Goal: Find specific page/section: Find specific page/section

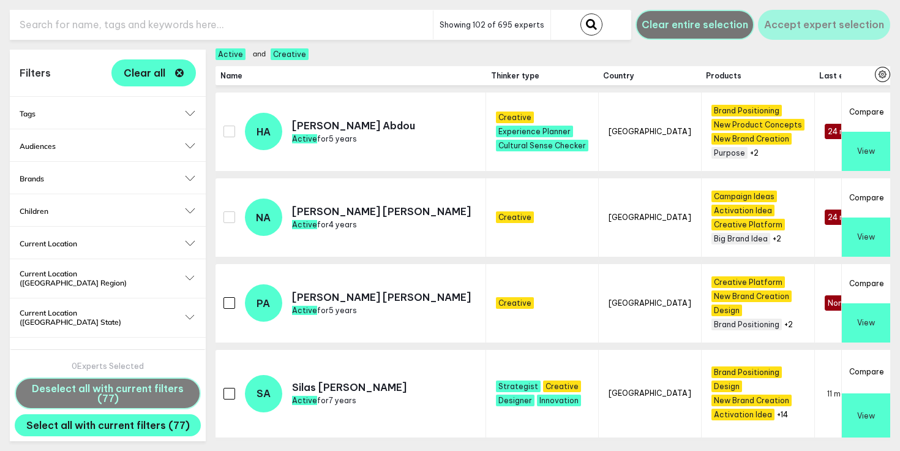
click at [113, 25] on input "text" at bounding box center [221, 25] width 423 height 30
click at [74, 36] on input "mke" at bounding box center [221, 25] width 423 height 30
type input "[PERSON_NAME]"
click at [581, 13] on button "submit" at bounding box center [592, 24] width 22 height 22
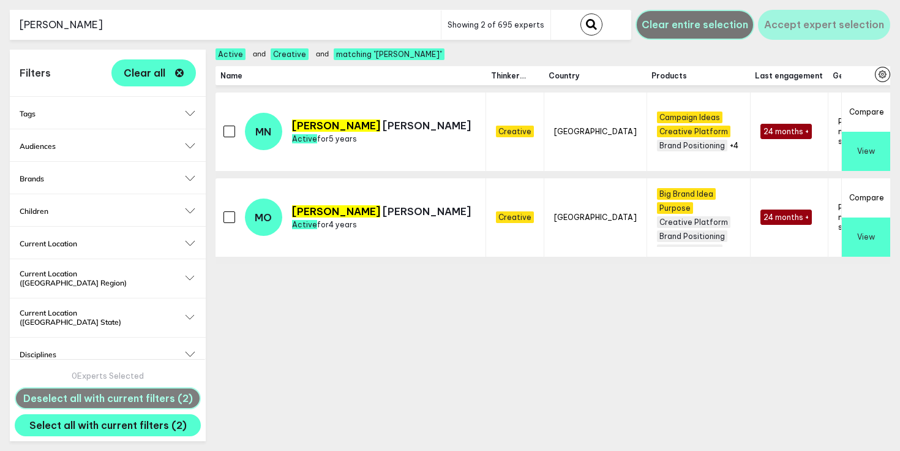
click at [862, 232] on button "View" at bounding box center [866, 236] width 48 height 39
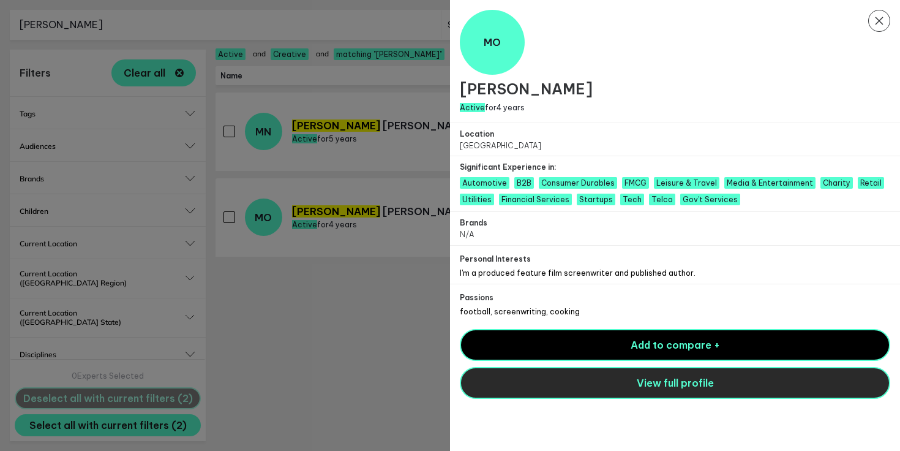
click at [538, 369] on button "View full profile" at bounding box center [675, 383] width 431 height 32
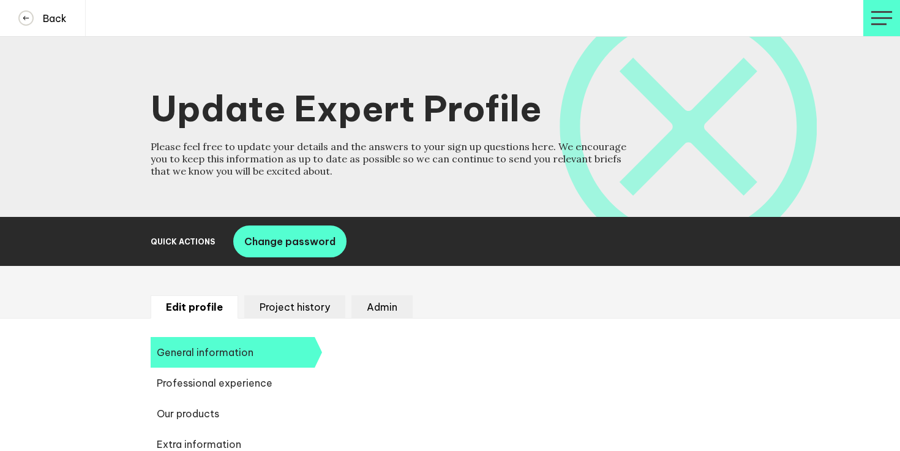
select select "19092"
select select "20252"
select select "19088"
select select "14666"
select select "17584"
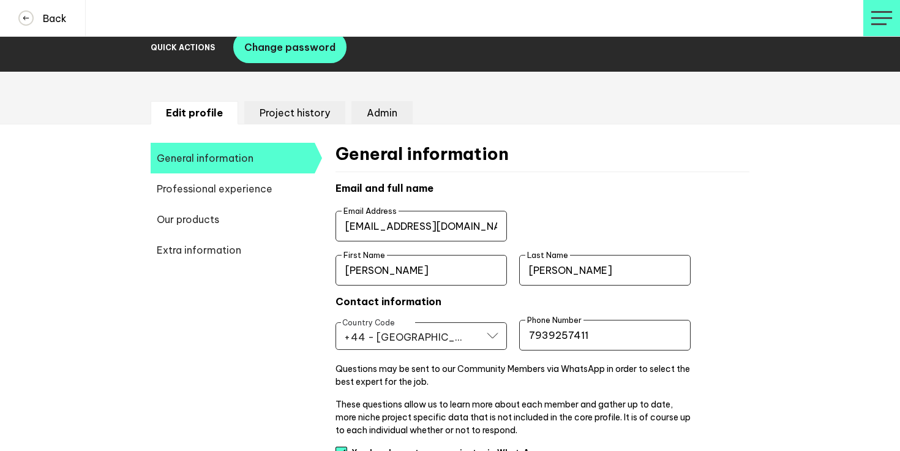
scroll to position [200, 0]
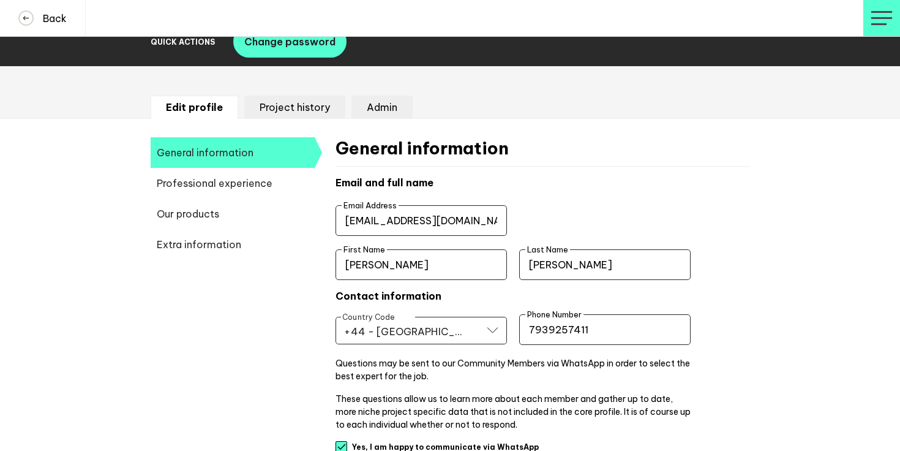
drag, startPoint x: 496, startPoint y: 223, endPoint x: 282, endPoint y: 211, distance: 214.7
click at [37, 27] on button "Back" at bounding box center [43, 18] width 86 height 36
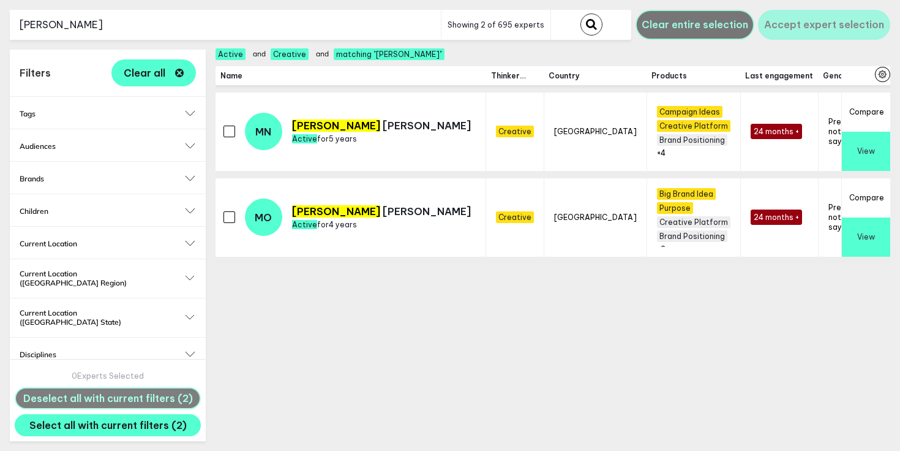
click at [214, 22] on input "[PERSON_NAME]" at bounding box center [225, 25] width 431 height 30
click at [214, 22] on input "mike" at bounding box center [225, 25] width 431 height 30
click at [581, 13] on button "submit" at bounding box center [592, 24] width 22 height 22
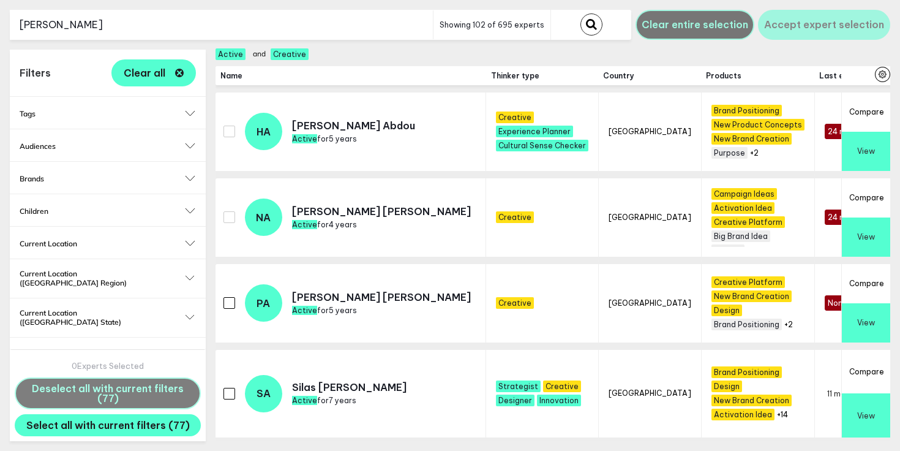
type input "[PERSON_NAME]"
click at [581, 13] on button "submit" at bounding box center [592, 24] width 22 height 22
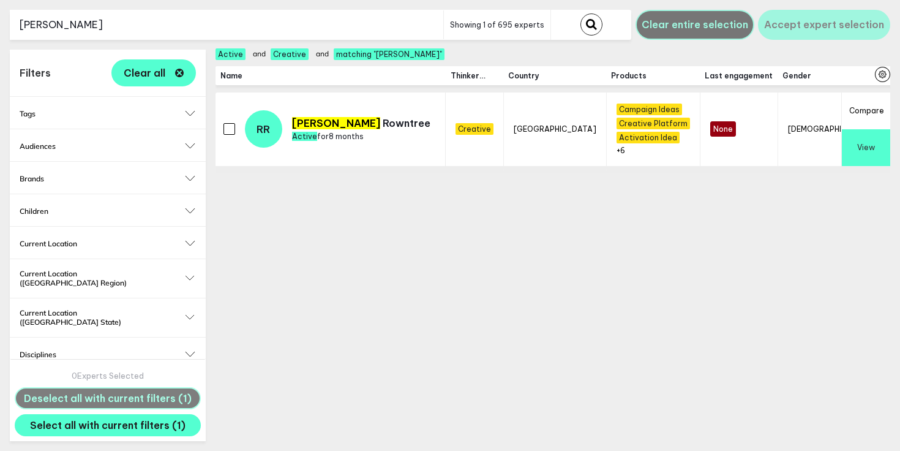
click at [883, 146] on button "View" at bounding box center [866, 147] width 48 height 37
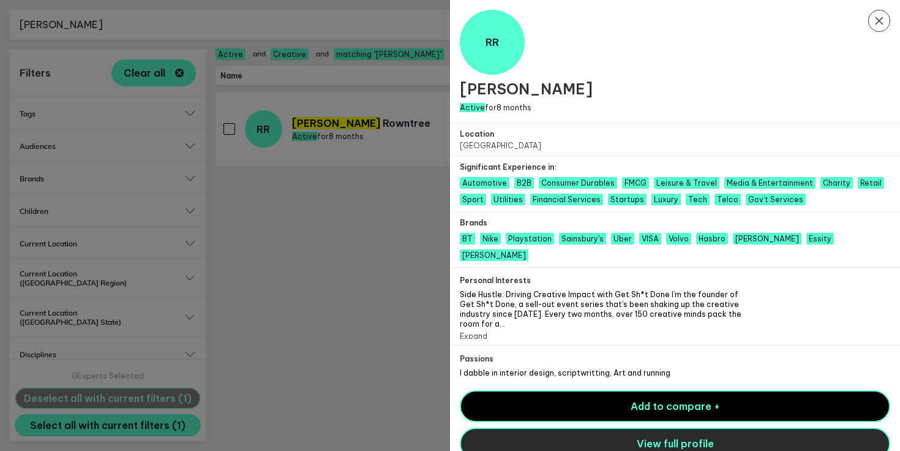
click at [578, 430] on button "View full profile" at bounding box center [675, 443] width 431 height 32
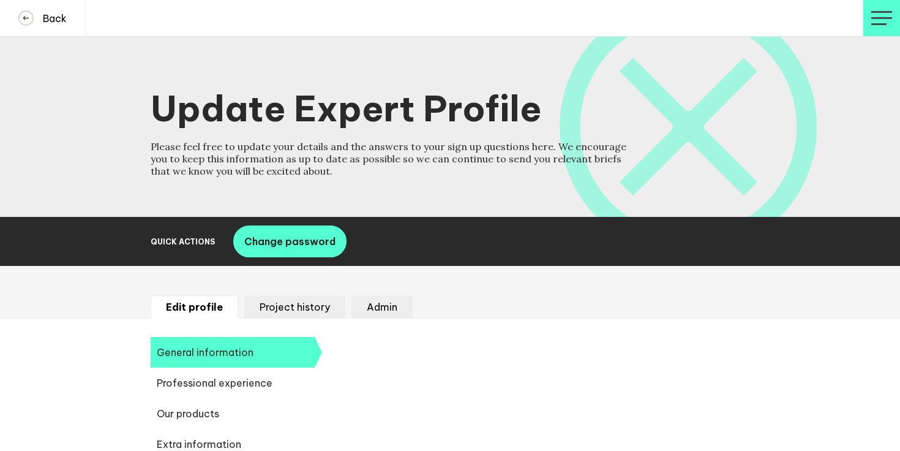
select select "20250"
select select "19085"
select select "14666"
select select "17584"
select select "10937"
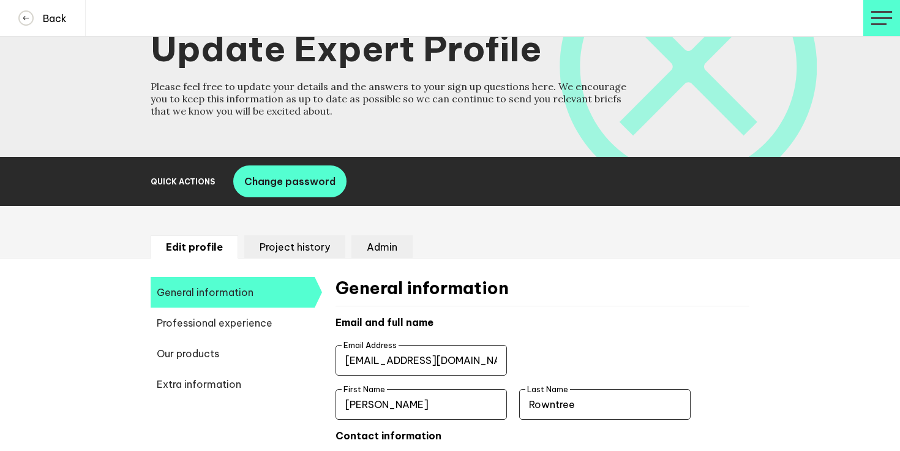
scroll to position [65, 0]
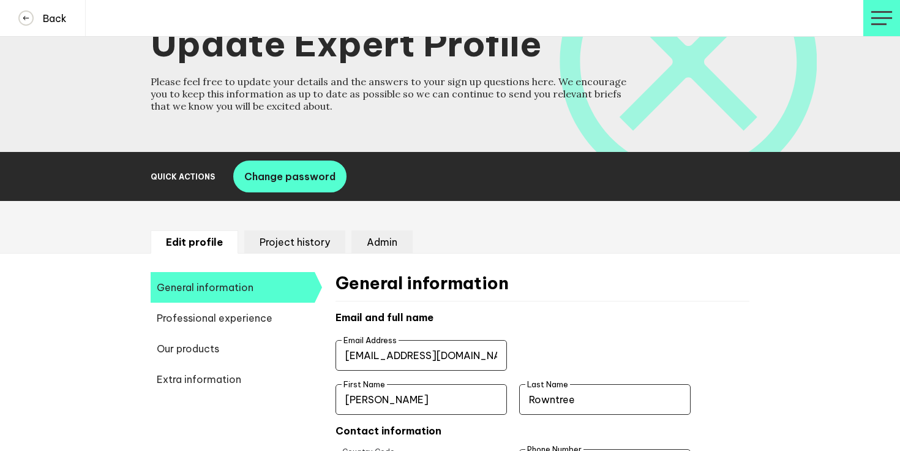
click at [403, 356] on input "hello.rebeccarowntree@gmail.com" at bounding box center [421, 355] width 171 height 31
click at [41, 17] on h4 "Back" at bounding box center [50, 18] width 33 height 12
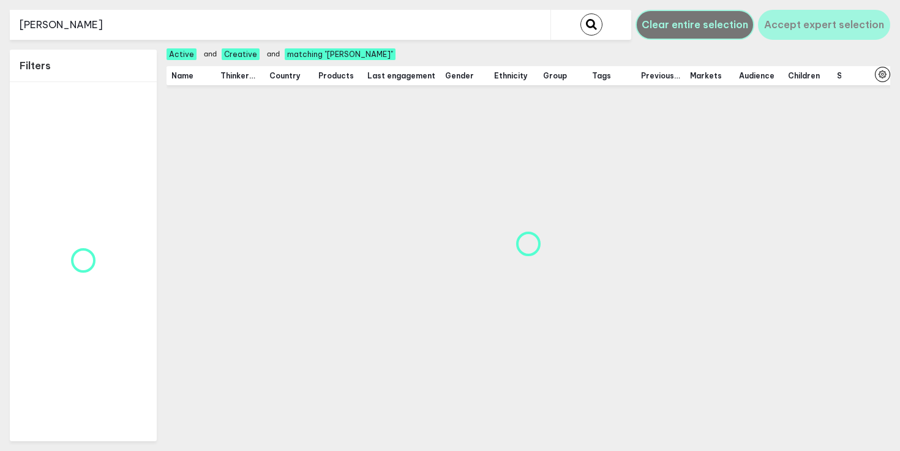
click at [78, 17] on input "[PERSON_NAME]" at bounding box center [280, 25] width 541 height 30
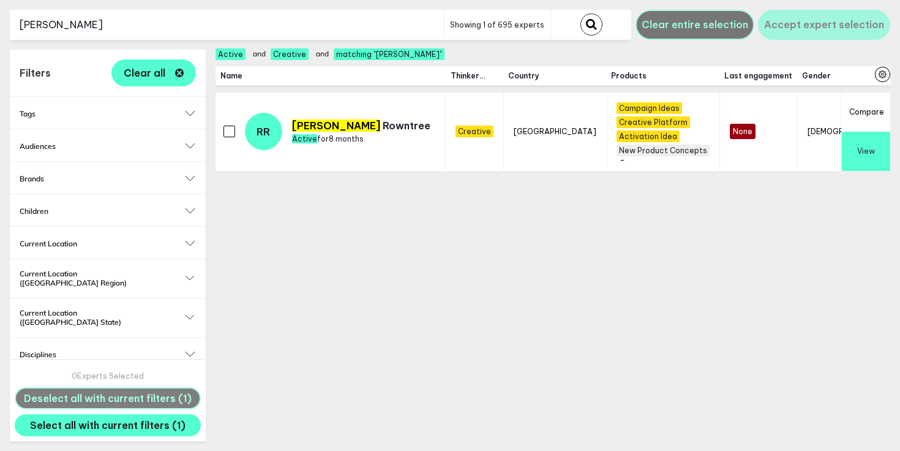
click at [78, 17] on input "rebecca" at bounding box center [227, 25] width 434 height 30
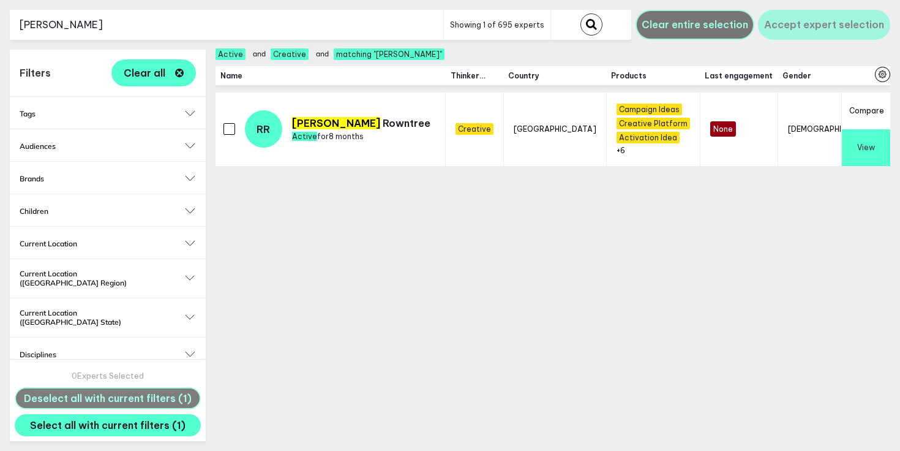
type input "carlos"
click at [581, 13] on button "submit" at bounding box center [592, 24] width 22 height 22
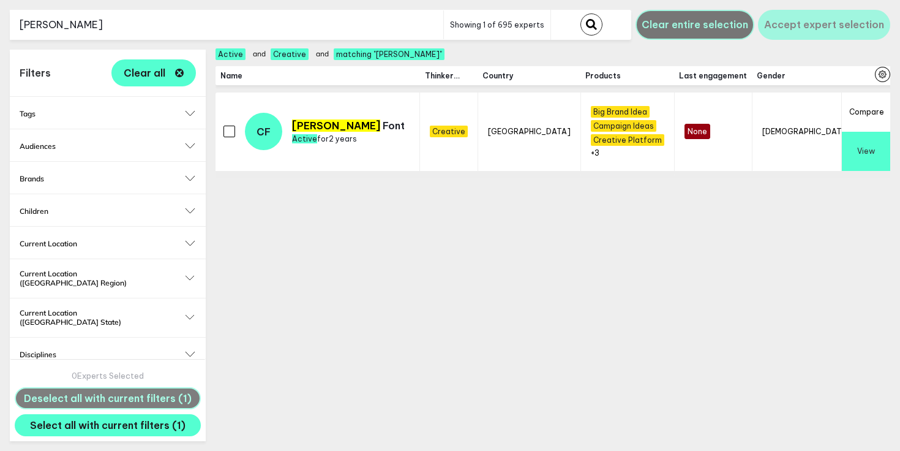
click at [881, 150] on button "View" at bounding box center [866, 151] width 48 height 39
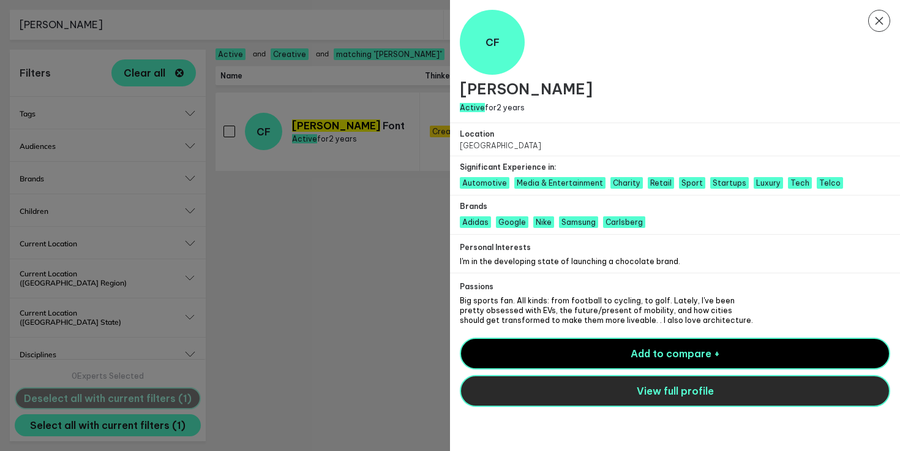
click at [597, 403] on button "View full profile" at bounding box center [675, 391] width 431 height 32
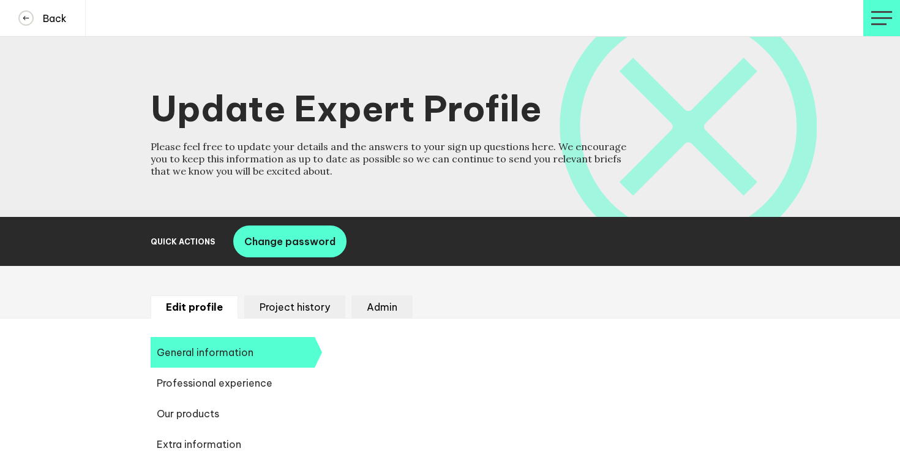
select select "19089"
select select "19085"
select select "13150"
select select "12639"
select select "14038"
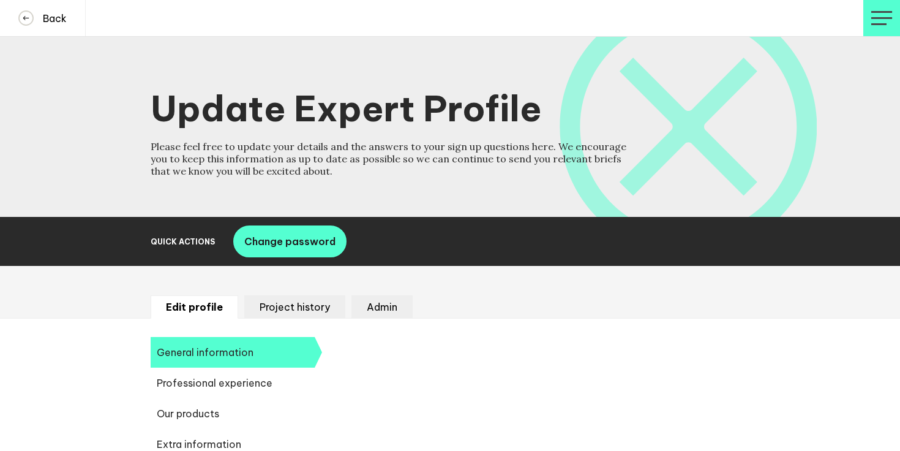
select select "14666"
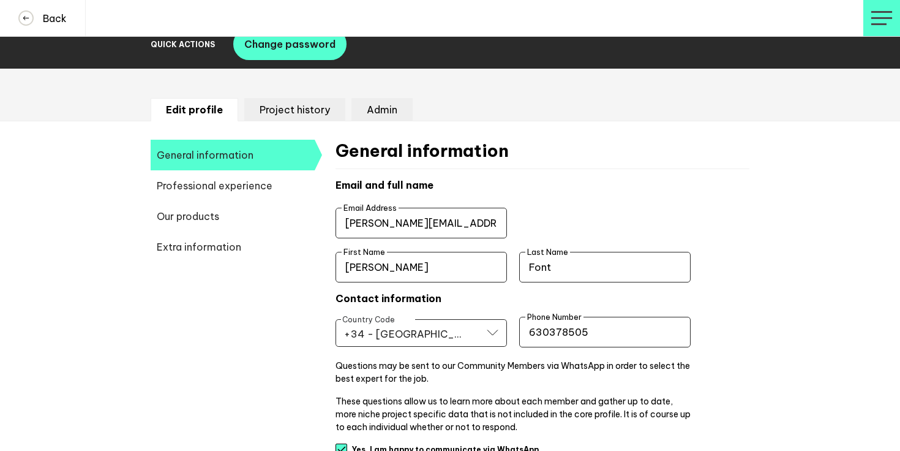
scroll to position [205, 0]
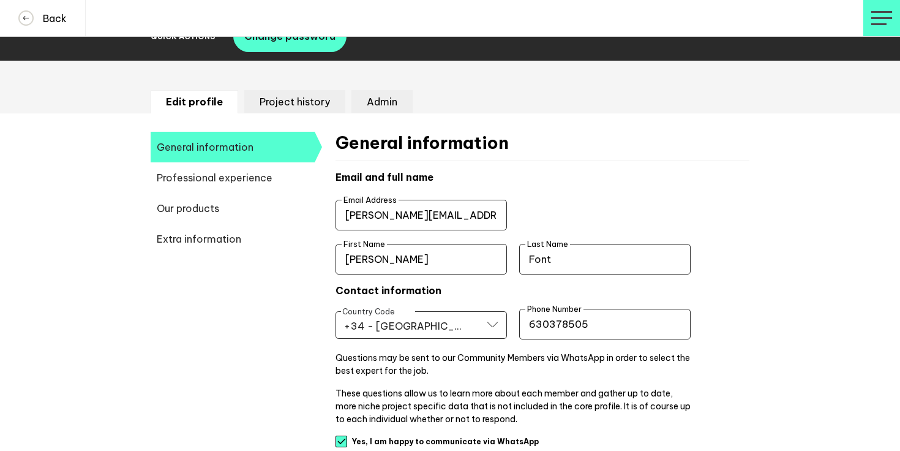
click at [404, 219] on input "[PERSON_NAME][EMAIL_ADDRESS][PERSON_NAME][DOMAIN_NAME]" at bounding box center [421, 215] width 171 height 31
click at [404, 219] on input "carlos.font.lorenzo@gmail.com" at bounding box center [421, 215] width 171 height 31
click at [77, 12] on button "Back" at bounding box center [43, 18] width 86 height 36
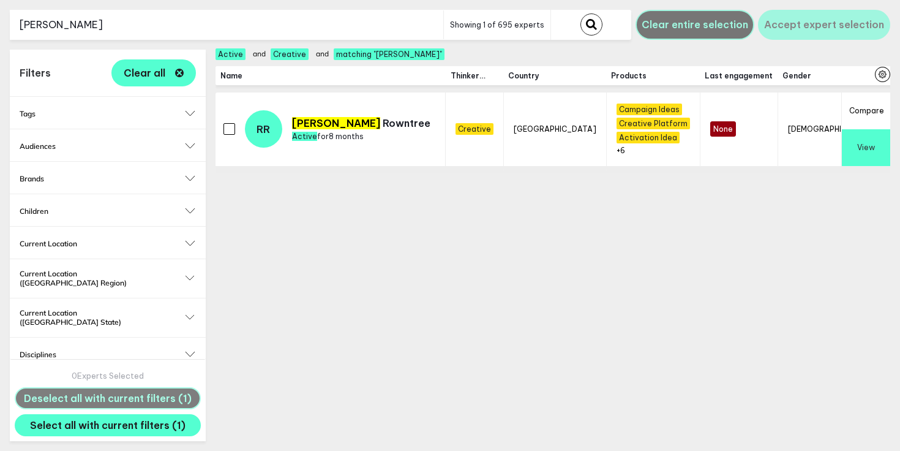
click at [91, 28] on input "rebecca" at bounding box center [227, 25] width 434 height 30
click at [581, 13] on button "submit" at bounding box center [592, 24] width 22 height 22
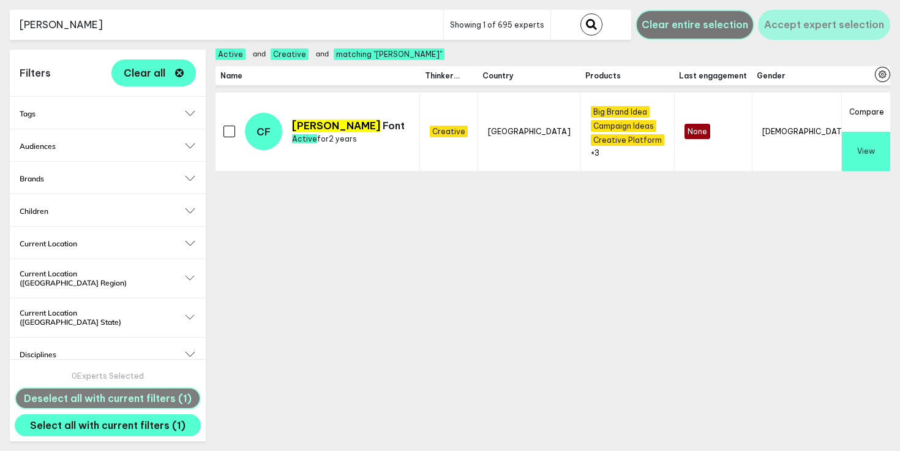
click at [384, 25] on input "carlos" at bounding box center [227, 25] width 434 height 30
type input "robert"
click at [581, 13] on button "submit" at bounding box center [592, 24] width 22 height 22
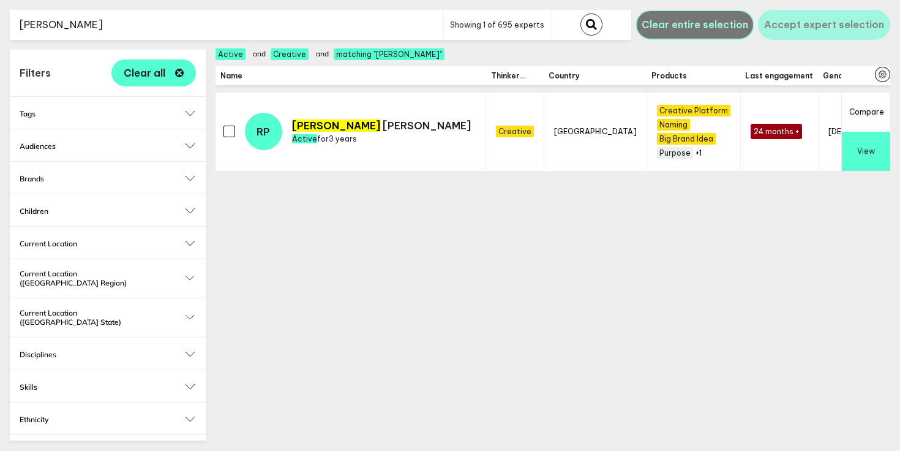
click at [856, 157] on button "View" at bounding box center [866, 151] width 48 height 39
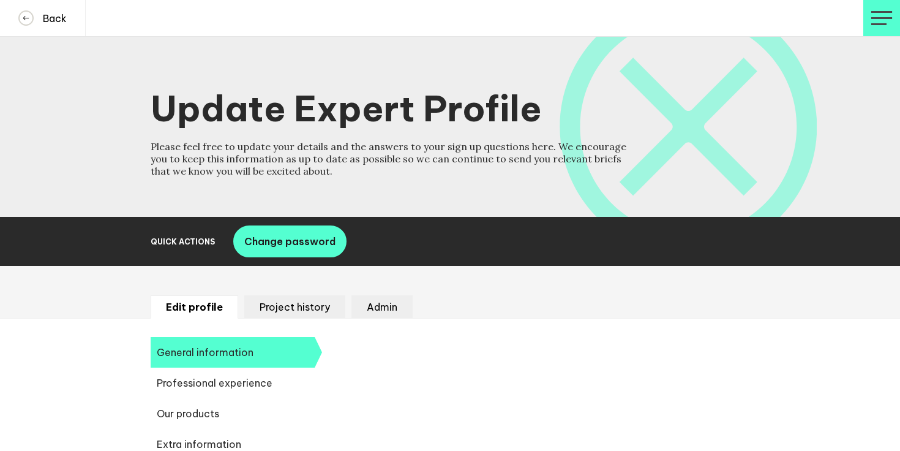
select select "19089"
select select "20252"
select select "19085"
select select "12639"
select select "10937"
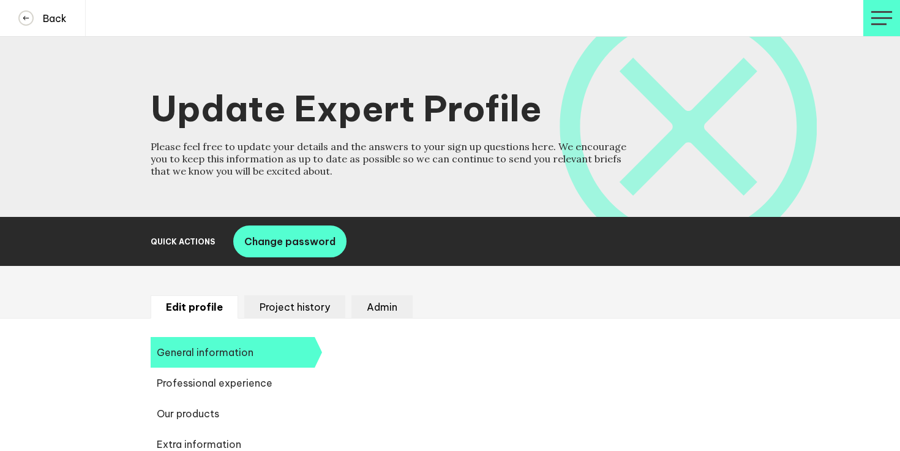
select select "13818"
select select "14657"
select select "14666"
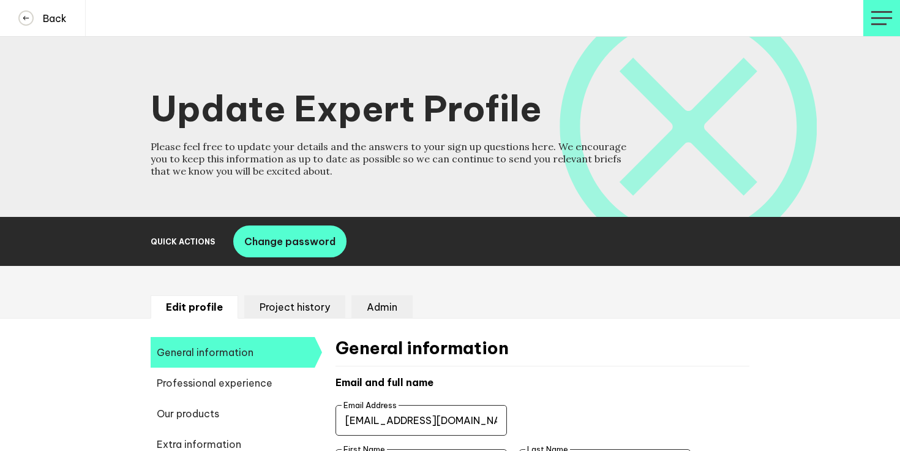
click at [397, 416] on input "rob@houseofphillips.nl" at bounding box center [421, 420] width 171 height 31
click at [45, 10] on button "Back" at bounding box center [43, 18] width 86 height 36
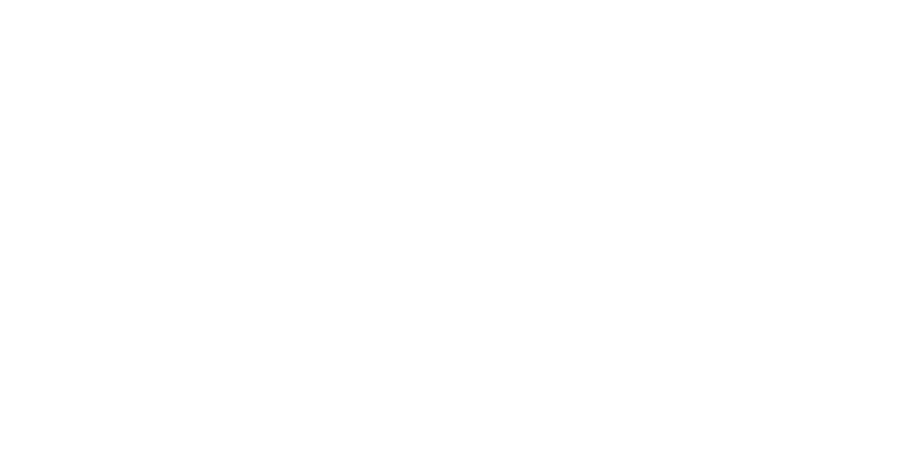
click at [177, 28] on body at bounding box center [450, 225] width 900 height 451
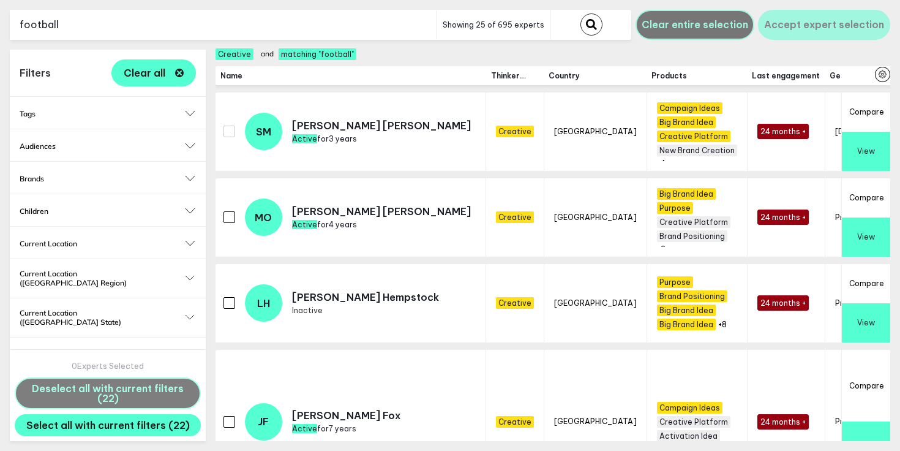
click at [67, 23] on input "football" at bounding box center [223, 25] width 426 height 30
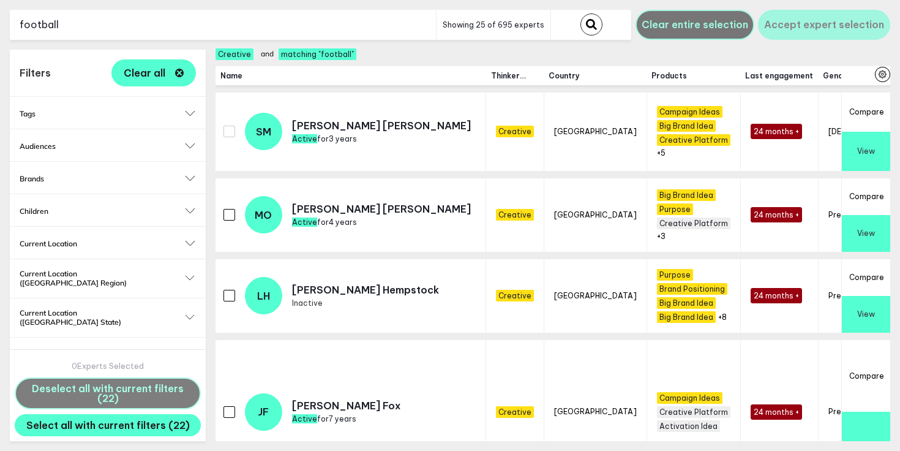
click at [67, 23] on input "football" at bounding box center [223, 25] width 426 height 30
type input "jan"
click at [581, 13] on button "submit" at bounding box center [592, 24] width 22 height 22
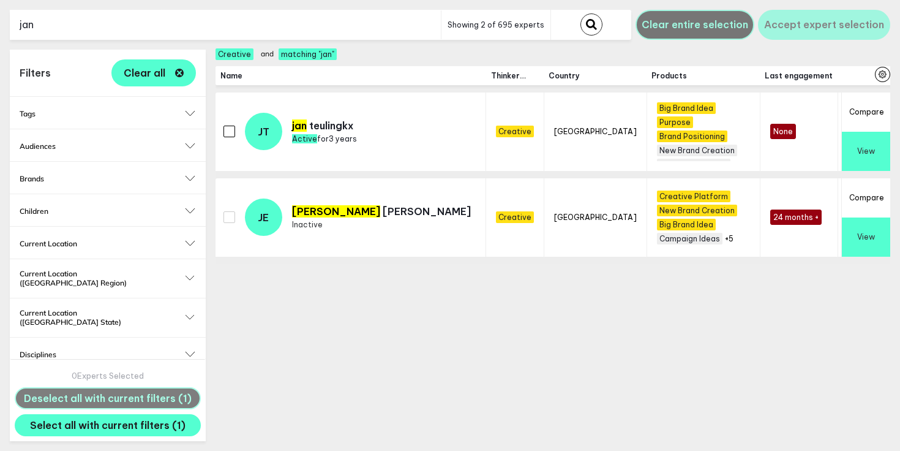
click at [869, 153] on button "View" at bounding box center [866, 151] width 48 height 39
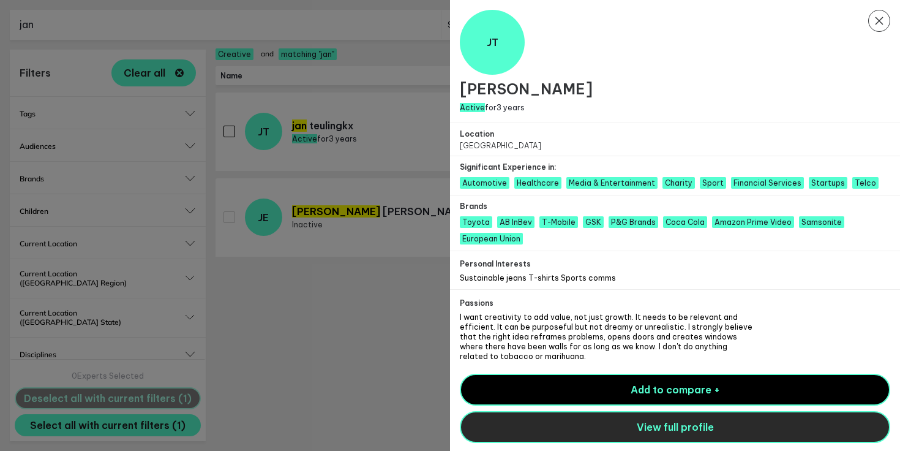
click at [665, 425] on span "View full profile" at bounding box center [675, 427] width 77 height 12
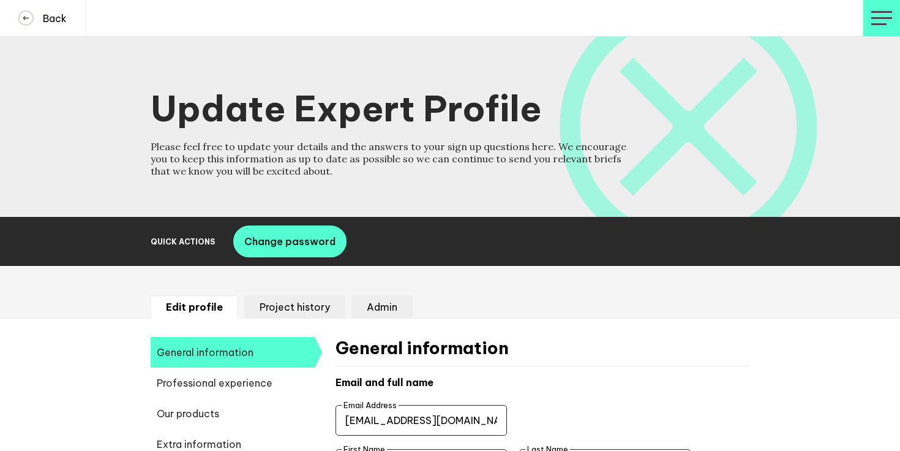
select select "19089"
select select "20252"
select select "19085"
select select "9141"
select select "8684"
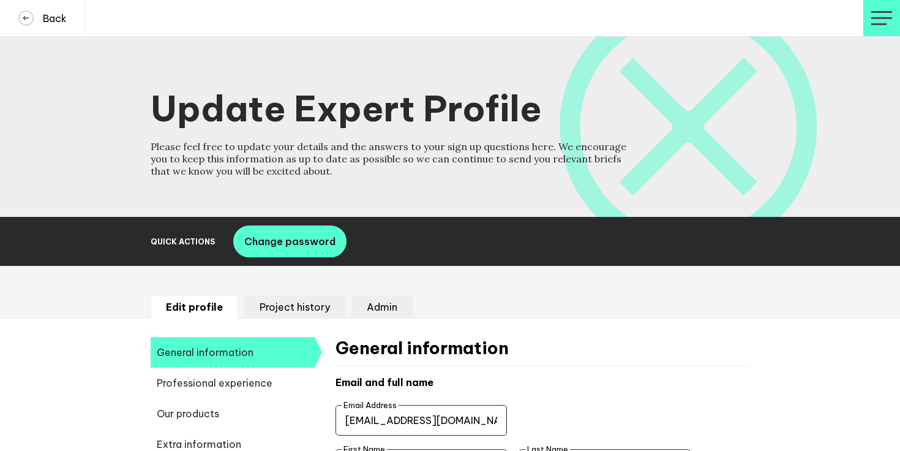
select select "14038"
click at [395, 411] on input "jt@goodone.be" at bounding box center [421, 420] width 171 height 31
click at [78, 10] on button "Back" at bounding box center [43, 18] width 86 height 36
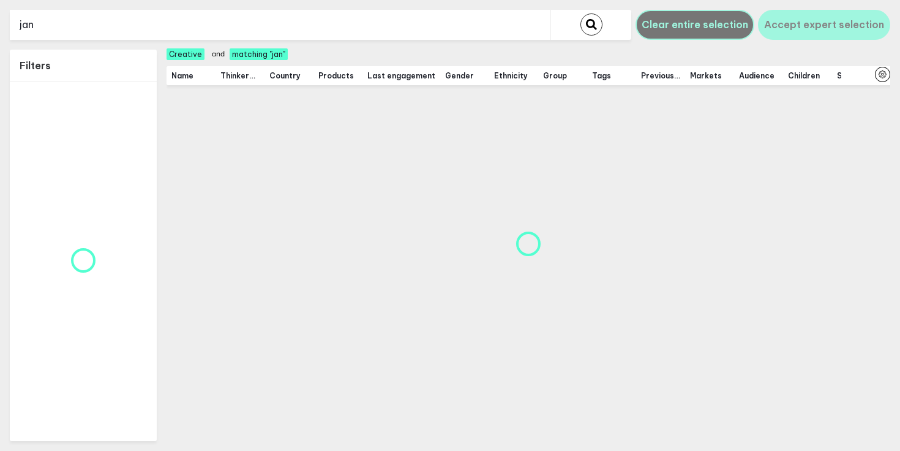
click at [138, 22] on input "jan" at bounding box center [280, 25] width 541 height 30
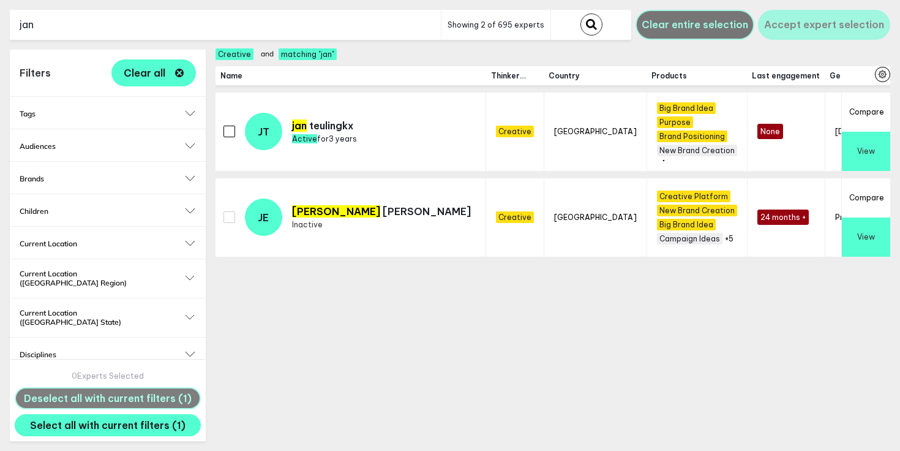
click at [138, 22] on input "jan" at bounding box center [225, 25] width 431 height 30
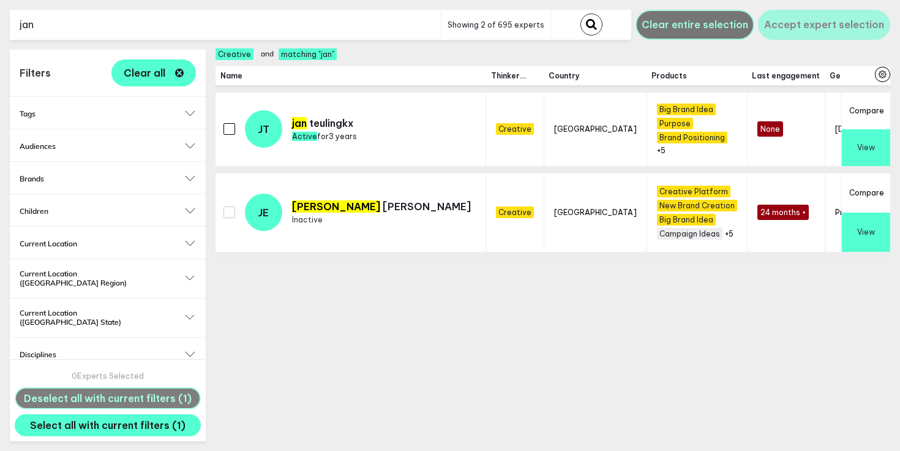
paste input "[PERSON_NAME]"
type input "Colin Lamberton"
click at [578, 31] on div at bounding box center [591, 25] width 81 height 30
click at [592, 28] on icon "submit" at bounding box center [591, 24] width 11 height 11
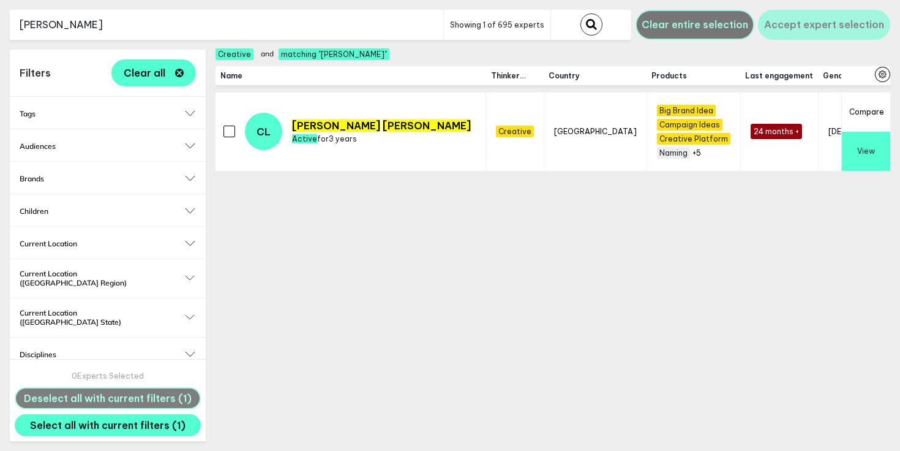
click at [876, 154] on button "View" at bounding box center [866, 151] width 48 height 39
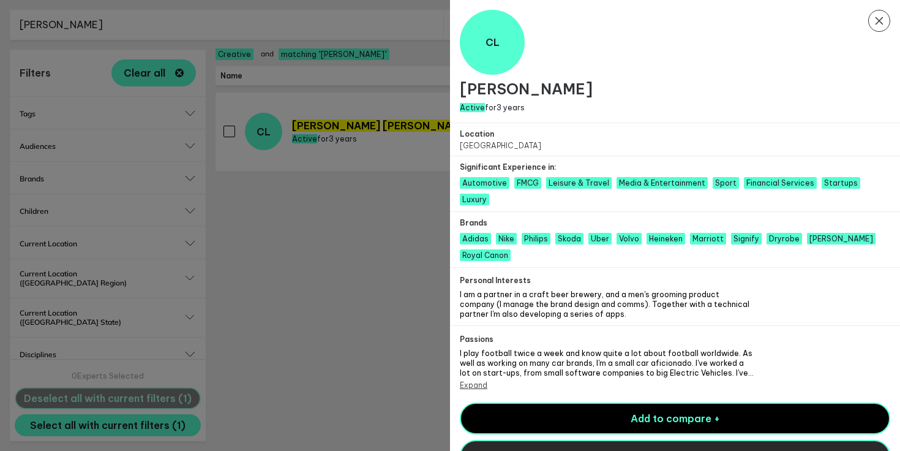
click at [675, 450] on span "View full profile" at bounding box center [675, 456] width 77 height 12
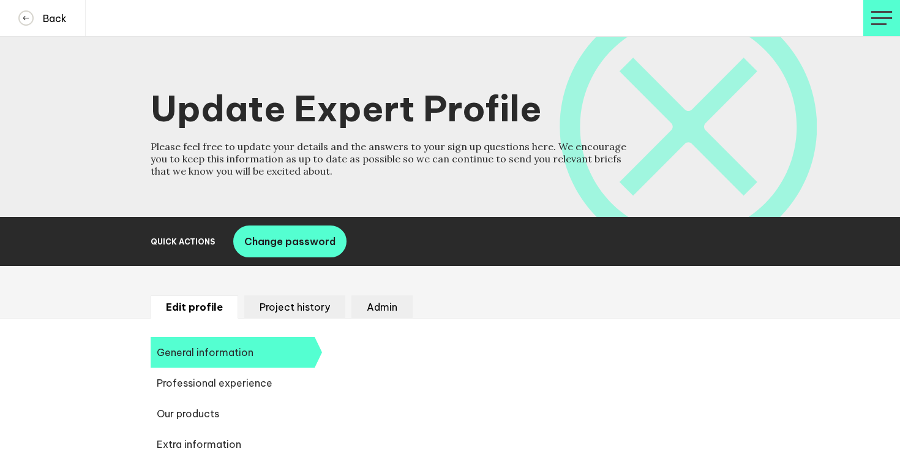
select select "19089"
select select "20252"
select select "19085"
select select "12639"
select select "10690"
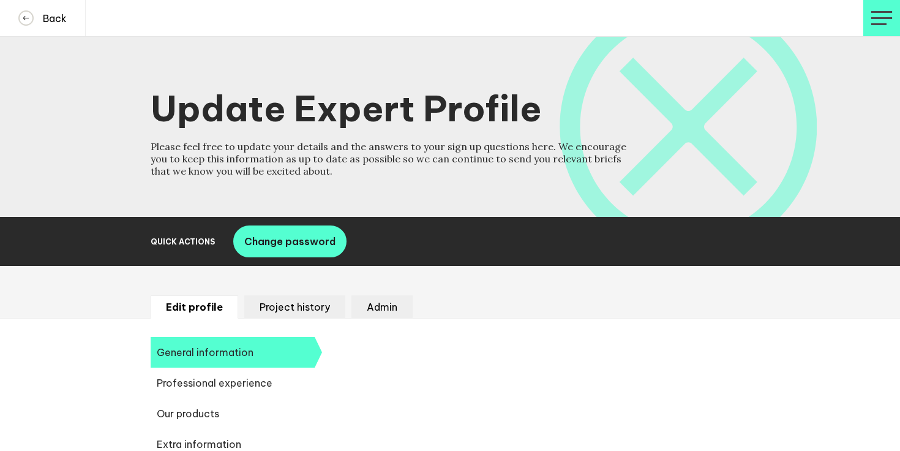
select select "14335"
select select "14666"
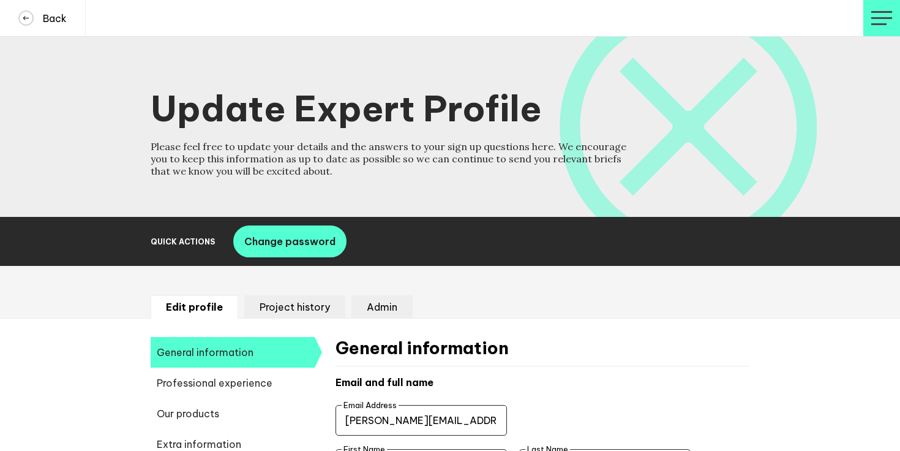
click at [389, 420] on input "[PERSON_NAME][EMAIL_ADDRESS][DOMAIN_NAME]" at bounding box center [421, 420] width 171 height 31
click at [389, 420] on input "c.lamberton@icloud.com" at bounding box center [421, 420] width 171 height 31
click at [59, 23] on h4 "Back" at bounding box center [50, 18] width 33 height 12
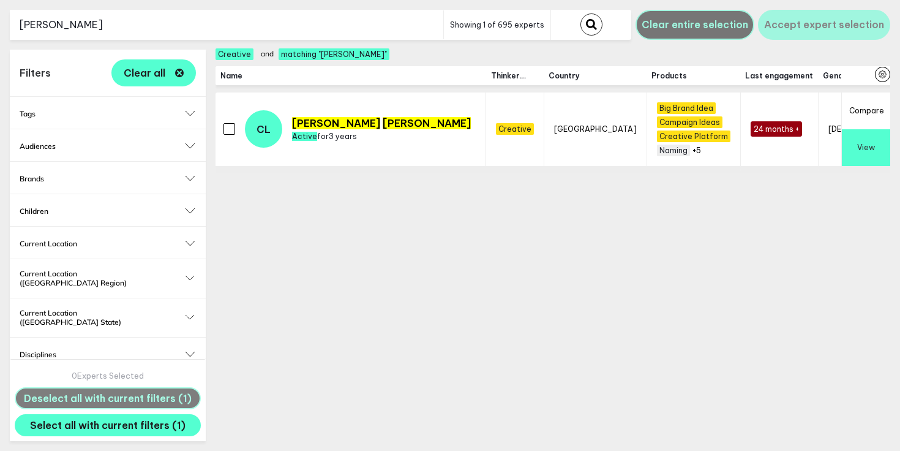
click at [155, 28] on input "Colin Lamberton" at bounding box center [227, 25] width 434 height 30
click at [288, 23] on input "text" at bounding box center [227, 25] width 434 height 30
click at [581, 13] on button "submit" at bounding box center [592, 24] width 22 height 22
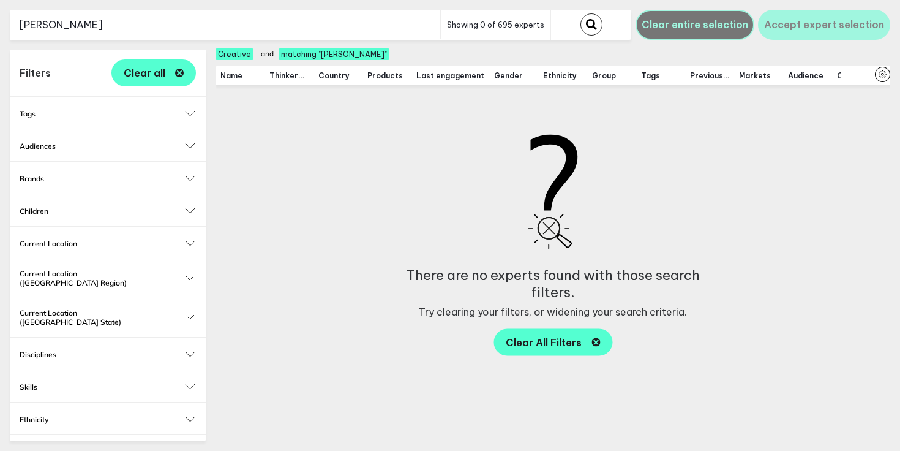
click at [369, 13] on input "simeone" at bounding box center [225, 25] width 431 height 30
click at [353, 29] on input "simeone" at bounding box center [225, 25] width 431 height 30
type input "sim"
click at [581, 13] on button "submit" at bounding box center [592, 24] width 22 height 22
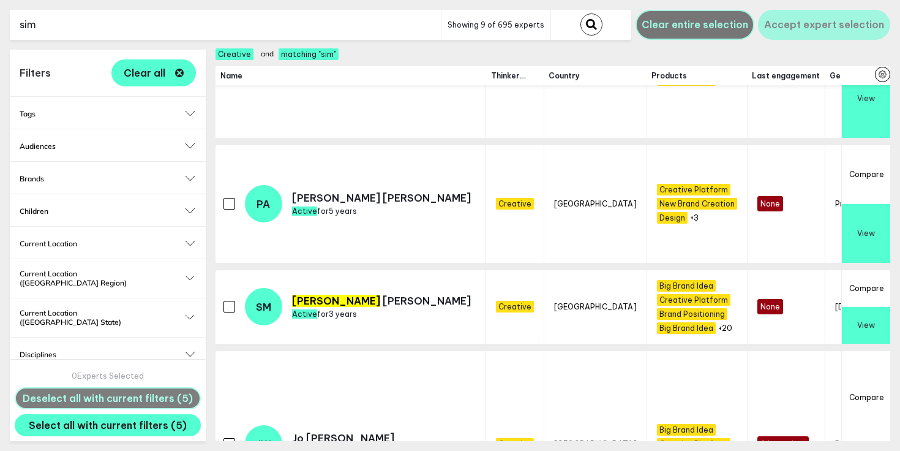
scroll to position [197, 0]
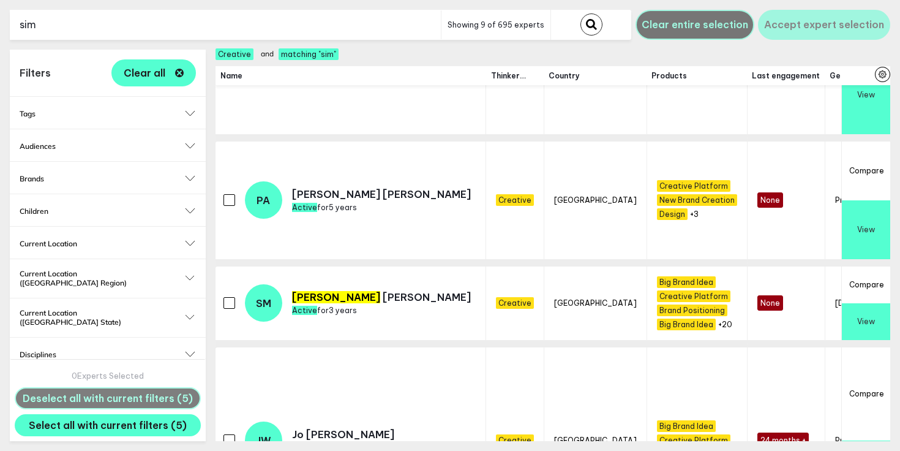
click at [877, 315] on button "View" at bounding box center [866, 321] width 48 height 37
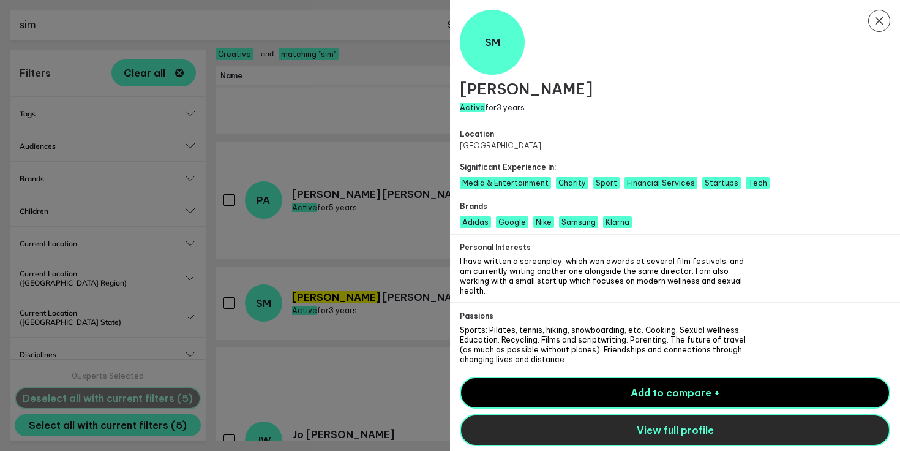
click at [598, 420] on button "View full profile" at bounding box center [675, 430] width 431 height 32
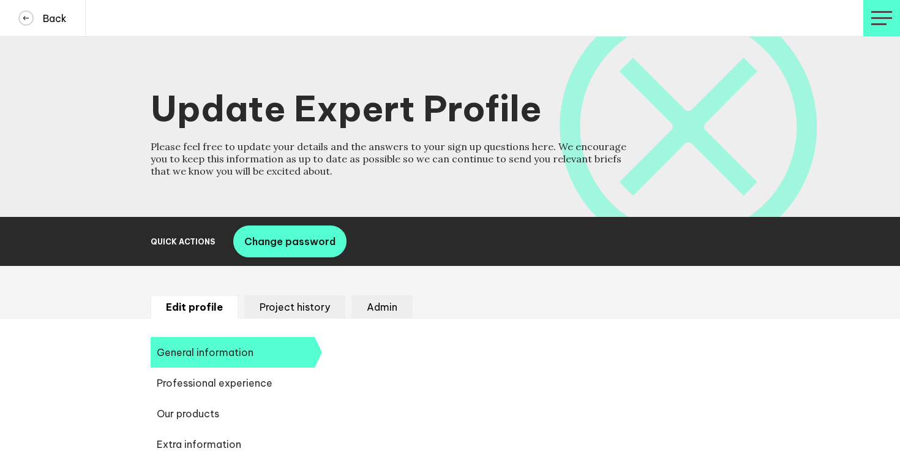
select select "20252"
select select "19085"
select select "12639"
select select "14188"
select select "14666"
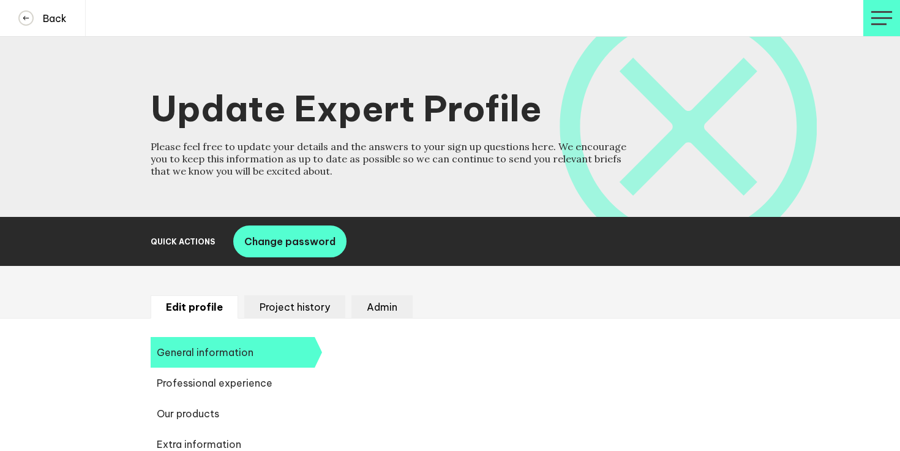
select select "14724"
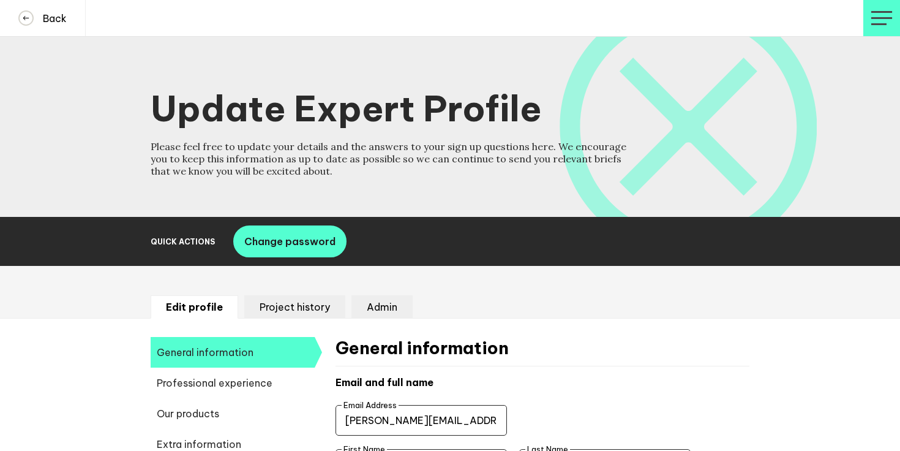
click at [442, 422] on input "simone.moessinger@gmail.com" at bounding box center [421, 420] width 171 height 31
click at [2, 7] on button "Back" at bounding box center [43, 18] width 86 height 36
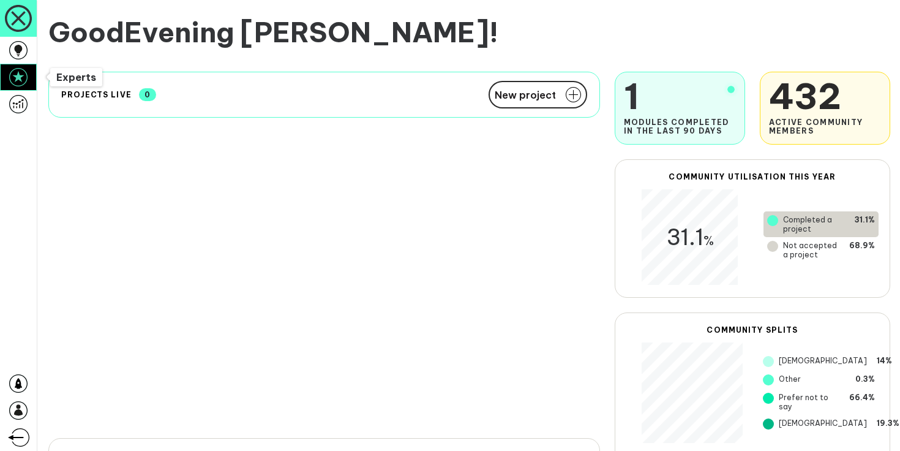
click at [20, 75] on icon at bounding box center [18, 77] width 18 height 18
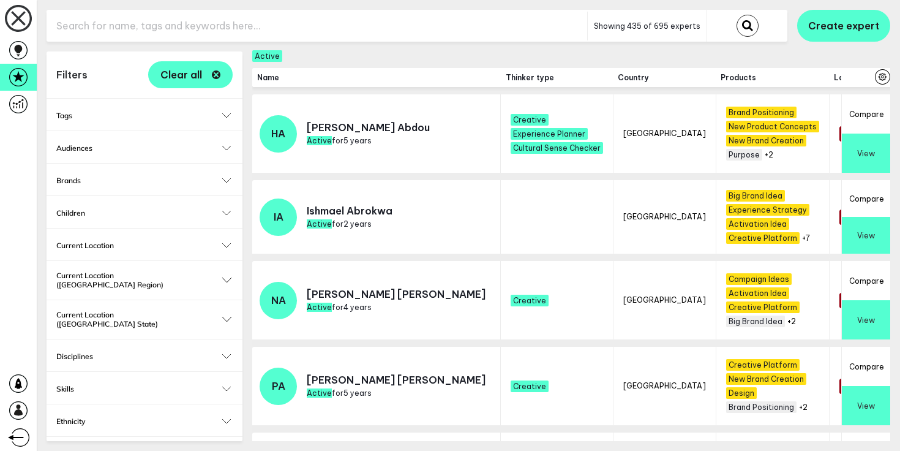
click at [136, 30] on input "text" at bounding box center [317, 26] width 541 height 30
type input "martin"
click at [737, 15] on button "submit" at bounding box center [748, 26] width 22 height 22
checkbox input "false"
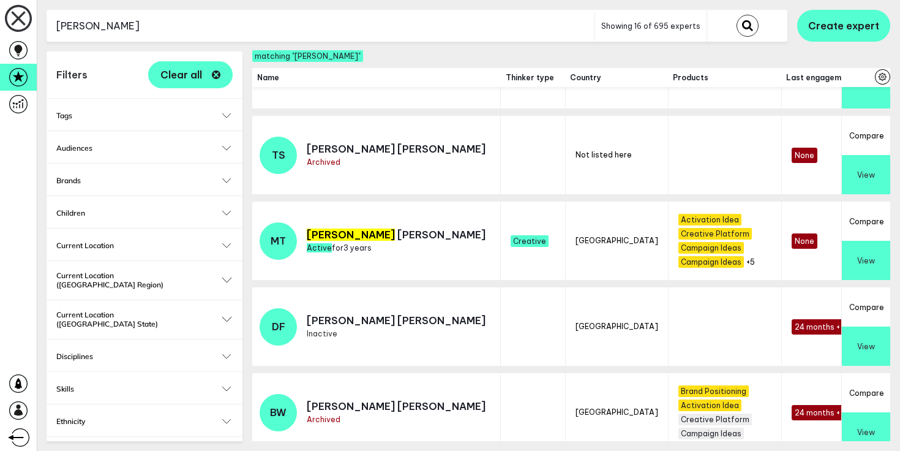
scroll to position [159, 0]
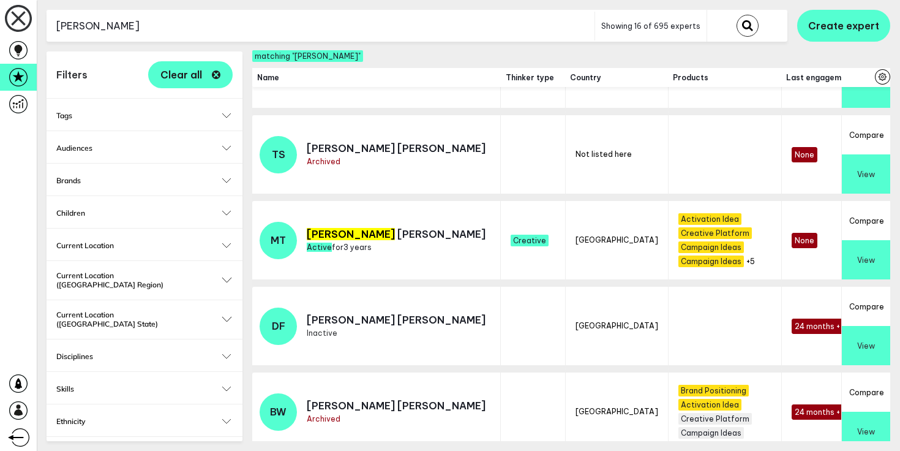
click at [868, 274] on button "View" at bounding box center [866, 259] width 48 height 39
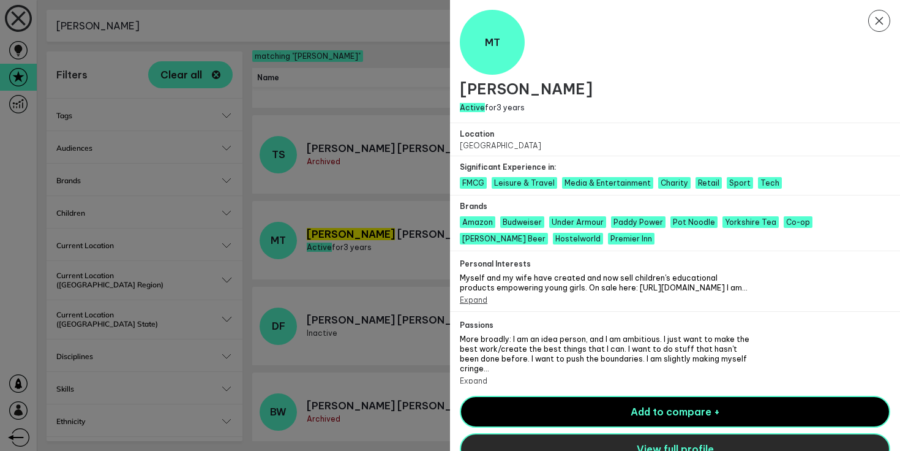
click at [612, 441] on button "View full profile" at bounding box center [675, 449] width 431 height 32
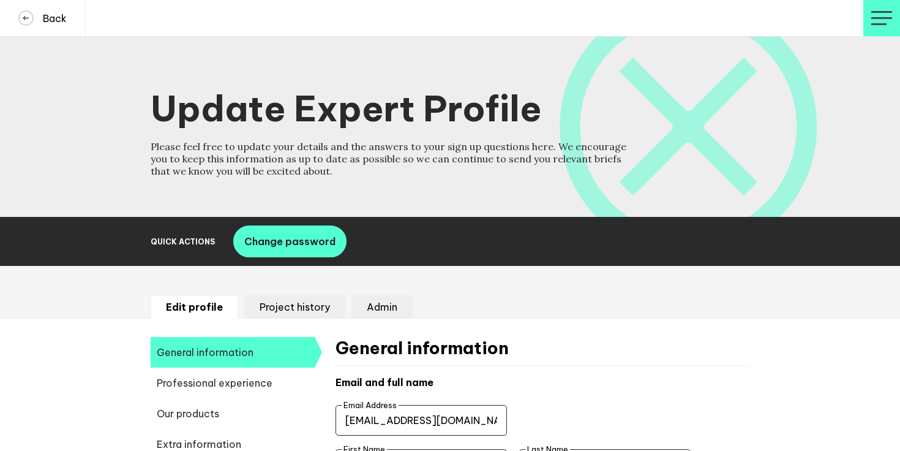
select select "19089"
select select "20252"
select select "19088"
select select "14666"
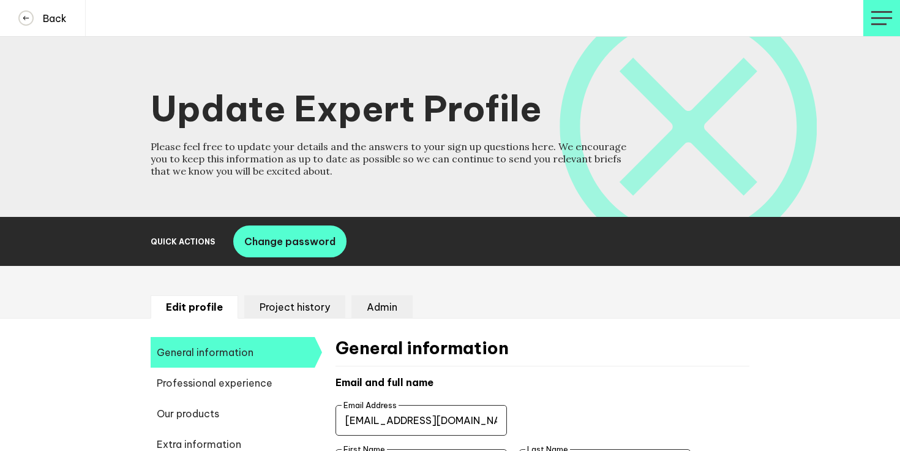
click at [397, 415] on input "[EMAIL_ADDRESS][DOMAIN_NAME]" at bounding box center [421, 420] width 171 height 31
click at [38, 7] on button "Back" at bounding box center [43, 18] width 86 height 36
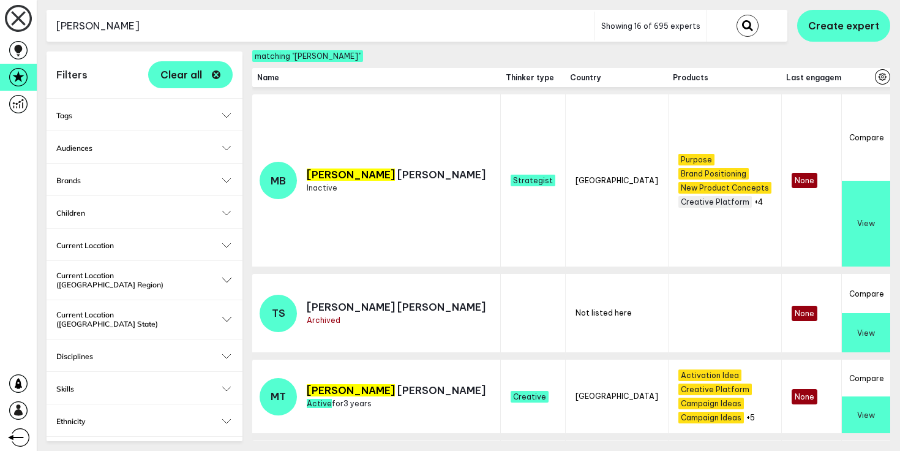
click at [219, 14] on input "martin" at bounding box center [321, 26] width 548 height 30
type input "[PERSON_NAME]"
click at [737, 15] on button "submit" at bounding box center [748, 26] width 22 height 22
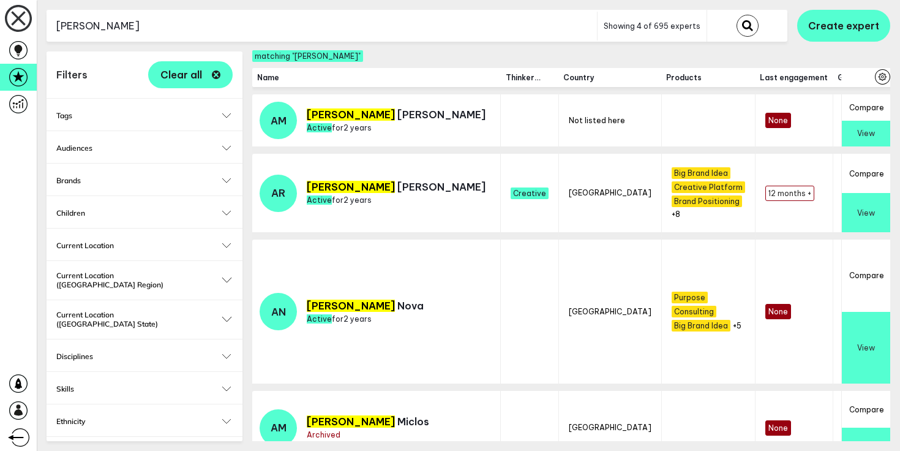
click at [868, 198] on button "View" at bounding box center [866, 212] width 48 height 39
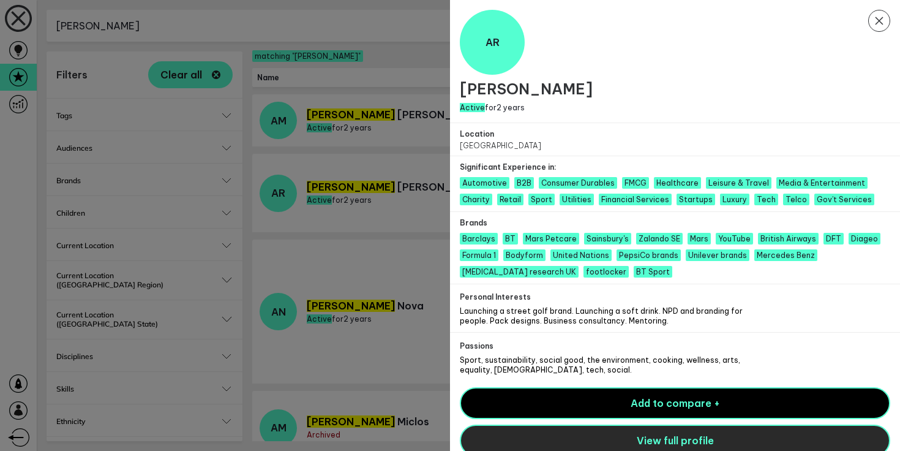
click at [649, 435] on span "View full profile" at bounding box center [675, 440] width 77 height 12
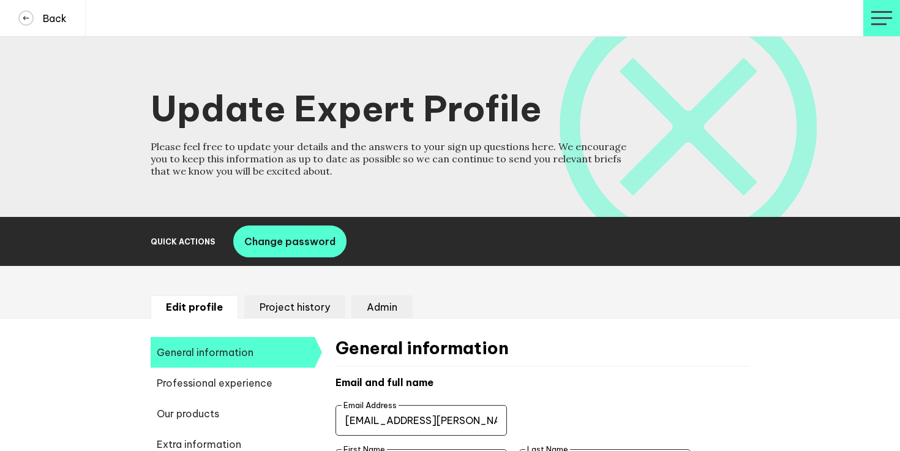
select select "19089"
select select "20252"
select select "19085"
select select "14666"
select select "17584"
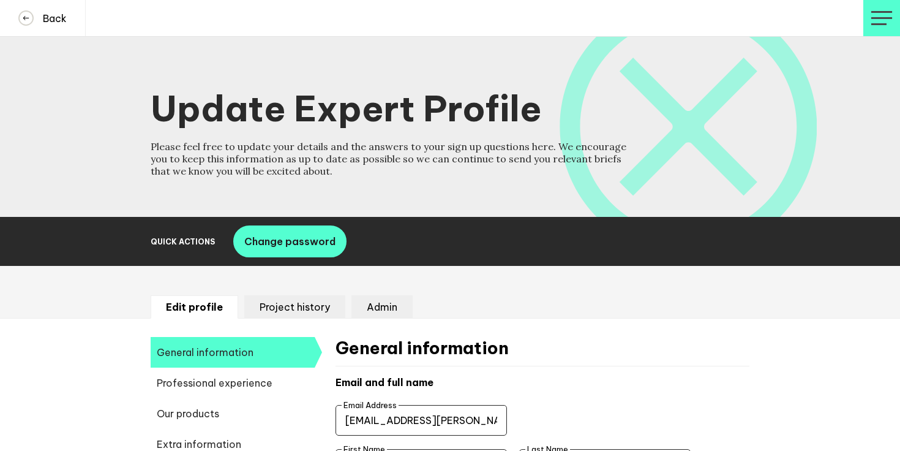
select select "11708"
select select "14724"
click at [387, 410] on input "mr.a.m.rossi@gmail.com" at bounding box center [421, 420] width 171 height 31
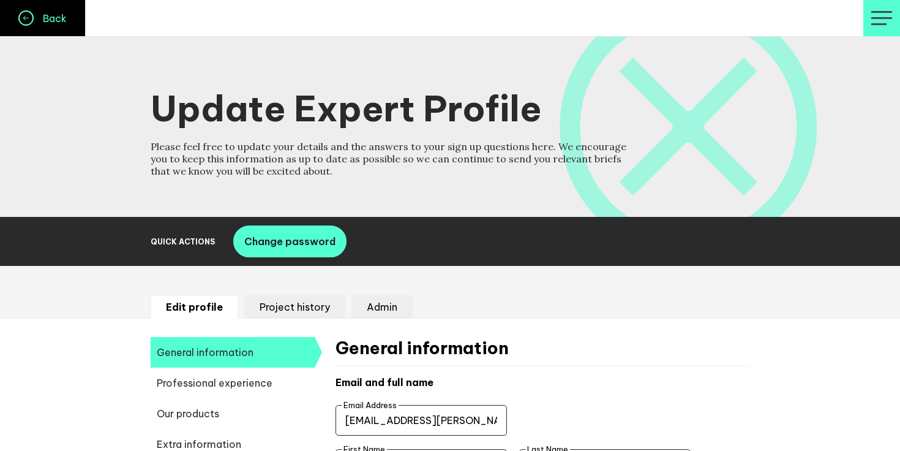
click at [28, 14] on icon at bounding box center [26, 18] width 13 height 13
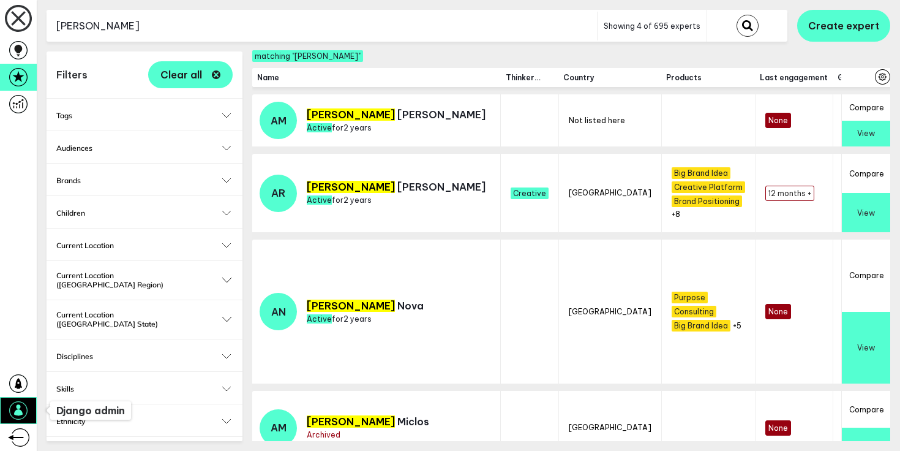
click at [18, 409] on icon at bounding box center [18, 409] width 9 height 11
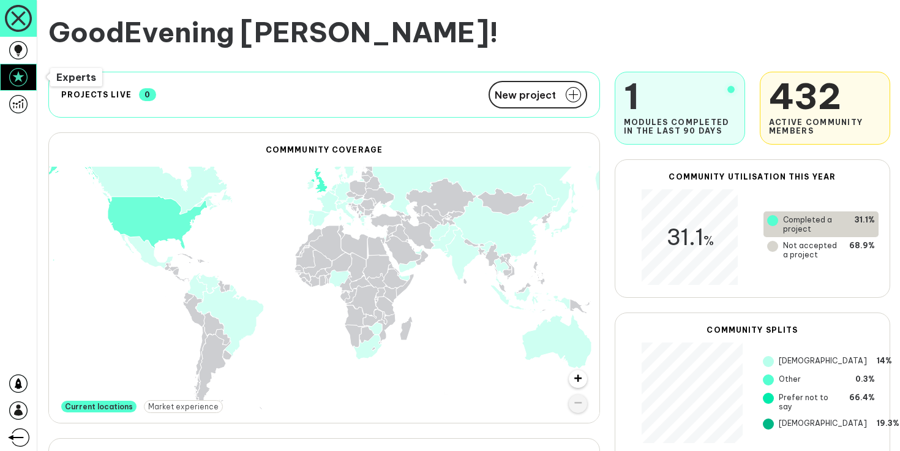
click at [22, 72] on icon at bounding box center [18, 77] width 18 height 18
click at [22, 77] on icon at bounding box center [18, 77] width 18 height 18
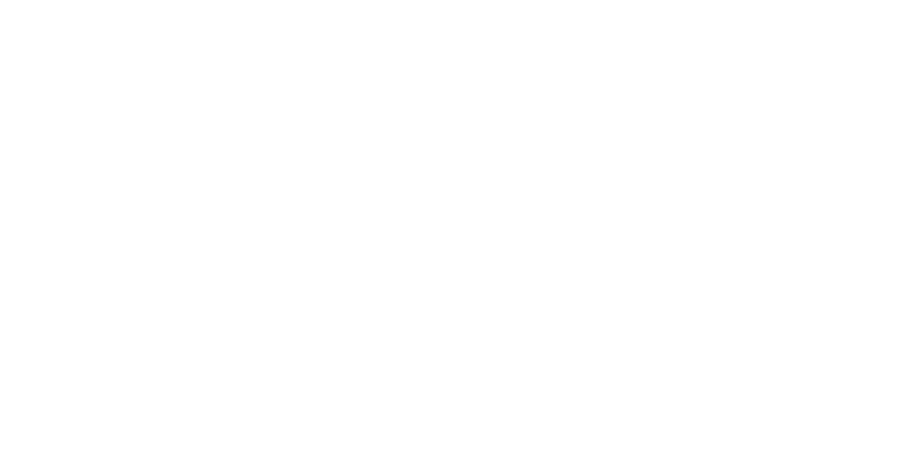
click at [235, 127] on body at bounding box center [450, 225] width 900 height 451
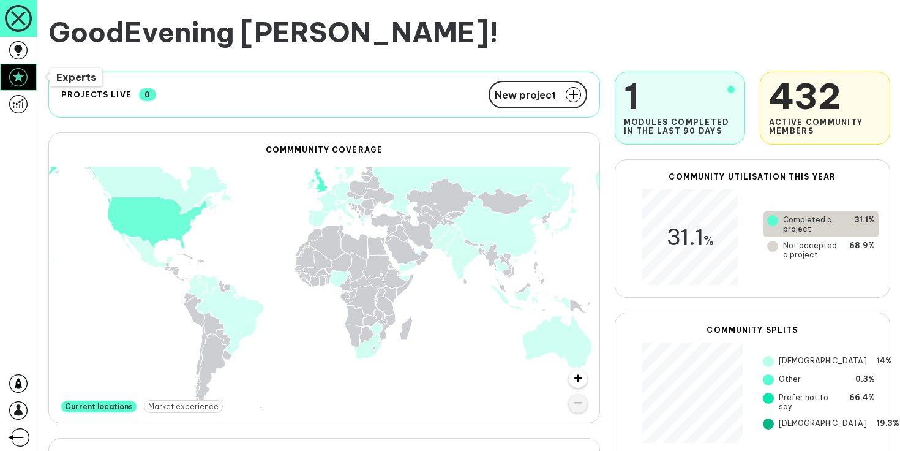
click at [24, 83] on icon at bounding box center [18, 77] width 18 height 18
click at [16, 58] on icon at bounding box center [18, 50] width 18 height 18
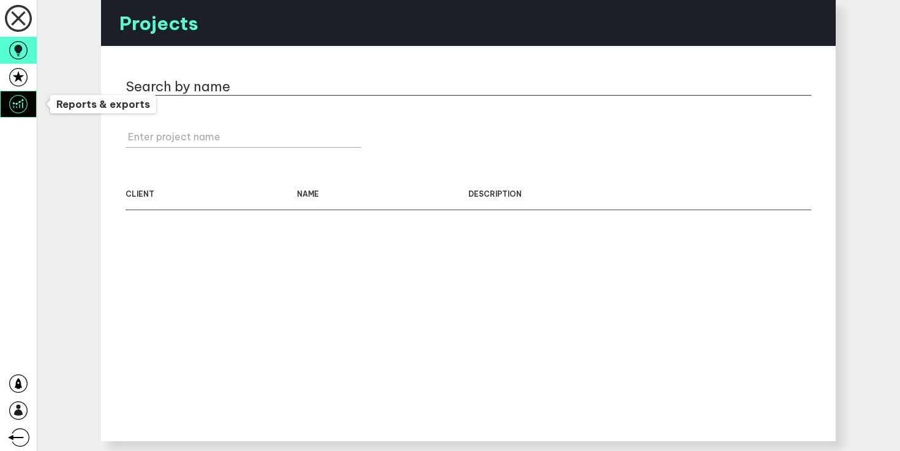
click at [20, 110] on icon at bounding box center [18, 104] width 18 height 18
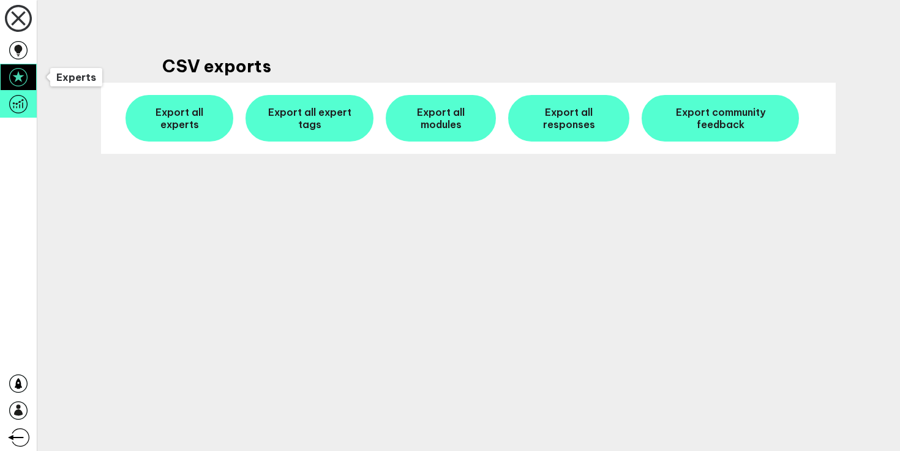
click at [23, 77] on icon at bounding box center [18, 77] width 18 height 18
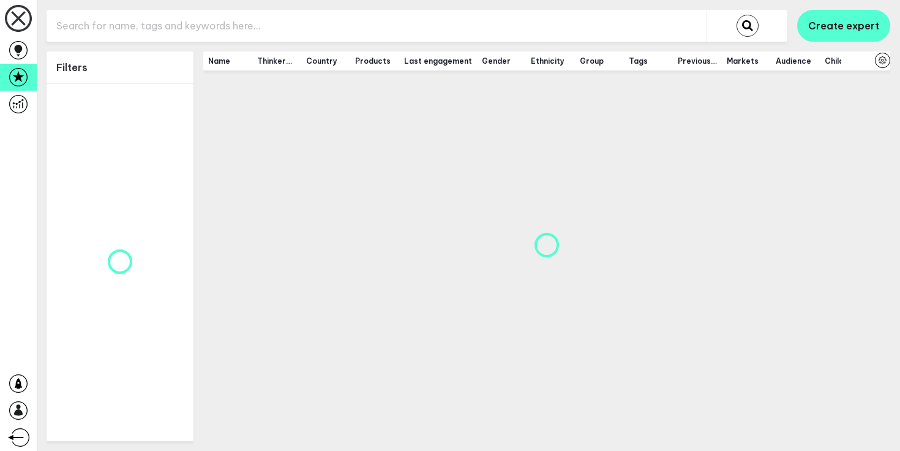
click at [111, 20] on input "text" at bounding box center [377, 26] width 660 height 30
click at [737, 15] on button "submit" at bounding box center [748, 26] width 22 height 22
click at [547, 21] on input "michael" at bounding box center [377, 26] width 660 height 30
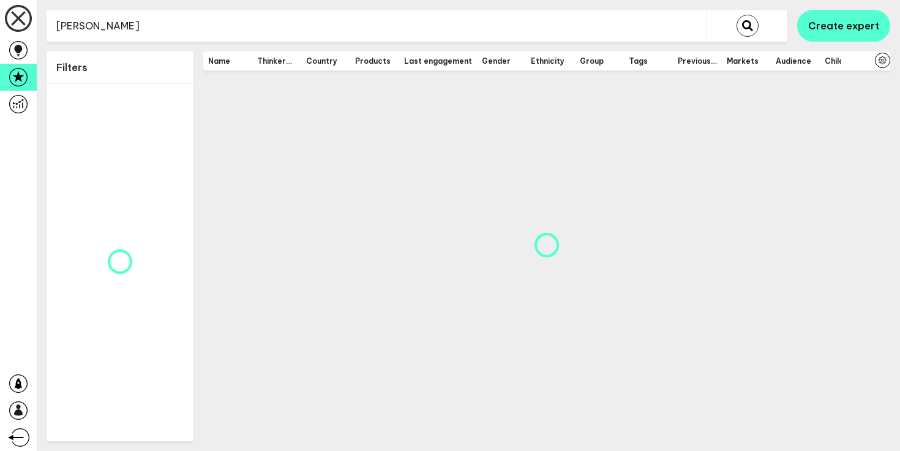
type input "mahoney"
click at [737, 15] on button "submit" at bounding box center [748, 26] width 22 height 22
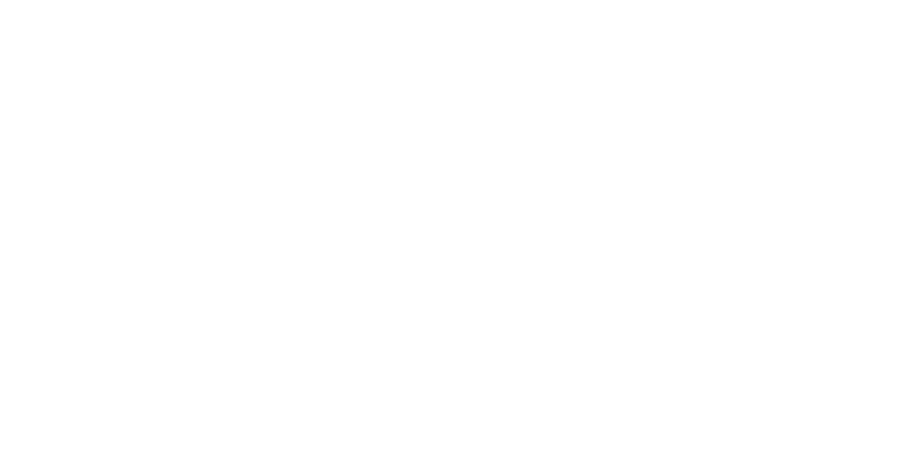
click at [121, 26] on body at bounding box center [450, 225] width 900 height 451
